Goal: Find specific page/section

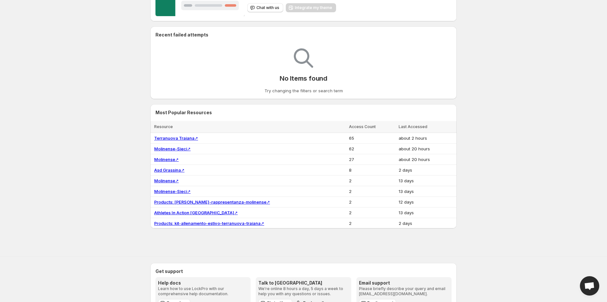
scroll to position [137, 0]
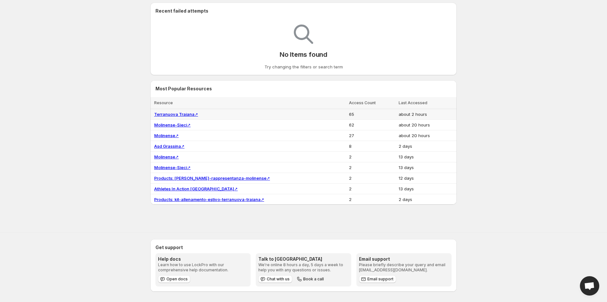
click at [179, 115] on link "Terranuova Traiana ↗" at bounding box center [176, 114] width 44 height 5
click at [170, 135] on link "Molinense ↗" at bounding box center [166, 135] width 25 height 5
click at [169, 143] on td "Asd Grassina ↗" at bounding box center [248, 146] width 197 height 11
click at [169, 144] on link "Asd Grassina ↗" at bounding box center [169, 146] width 30 height 5
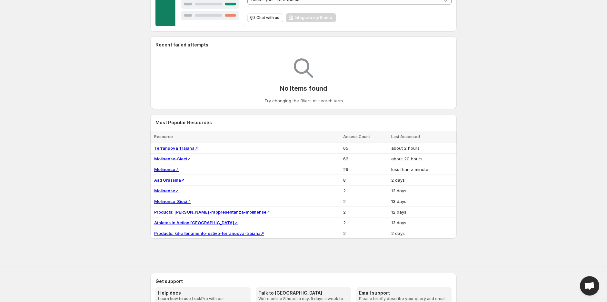
scroll to position [107, 0]
